Goal: Navigation & Orientation: Find specific page/section

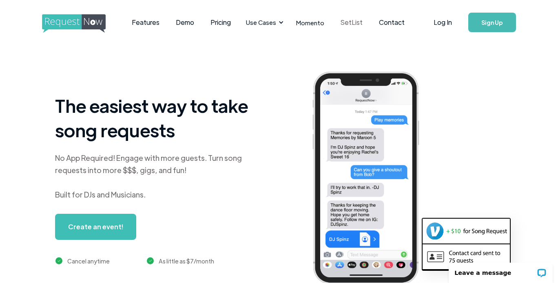
click at [345, 22] on link "SetList" at bounding box center [351, 22] width 38 height 25
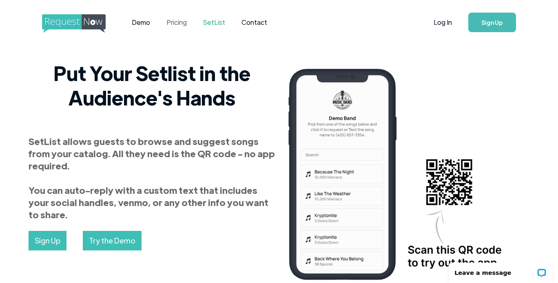
click at [173, 19] on link "Pricing" at bounding box center [176, 22] width 37 height 25
click at [95, 26] on img "home" at bounding box center [81, 23] width 79 height 19
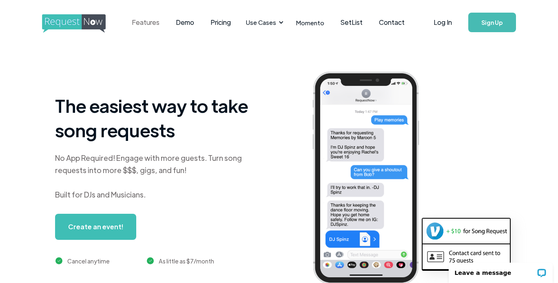
click at [140, 29] on link "Features" at bounding box center [146, 22] width 44 height 25
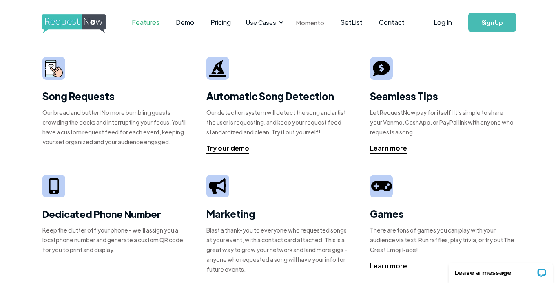
click at [309, 18] on link "Momento" at bounding box center [310, 23] width 44 height 24
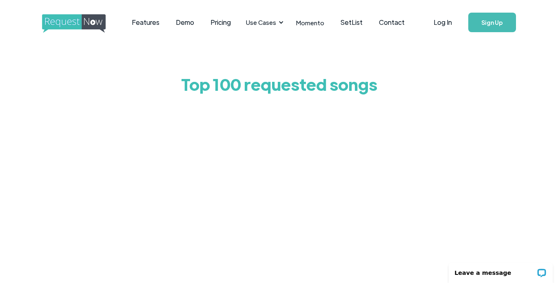
click at [458, 101] on div at bounding box center [278, 263] width 383 height 326
